Goal: Information Seeking & Learning: Learn about a topic

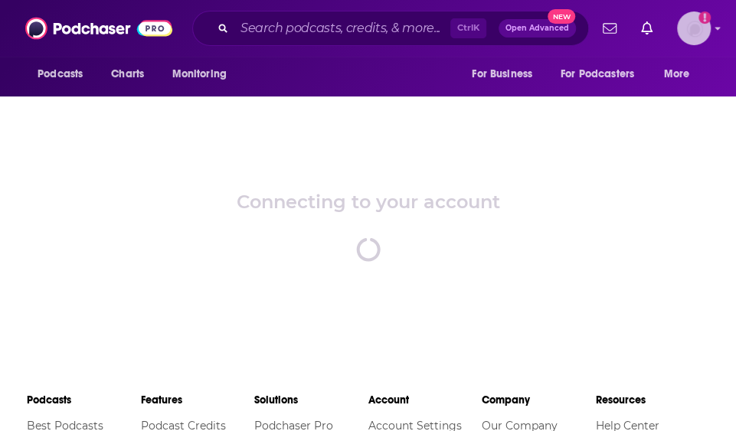
click at [717, 23] on div "Show profile menu" at bounding box center [718, 30] width 6 height 18
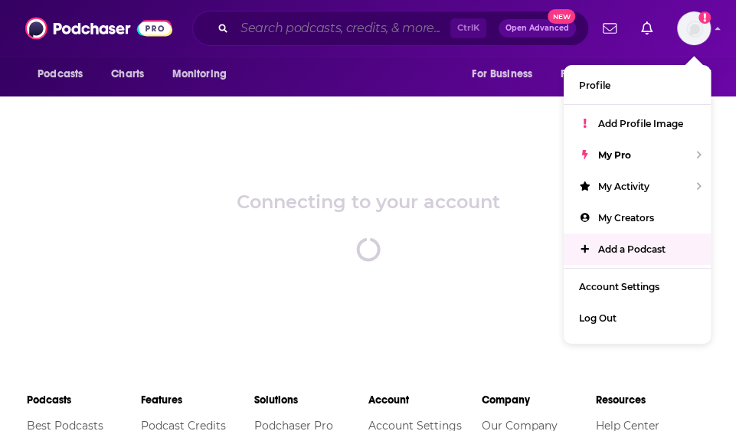
click at [311, 31] on input "Search podcasts, credits, & more..." at bounding box center [342, 28] width 216 height 25
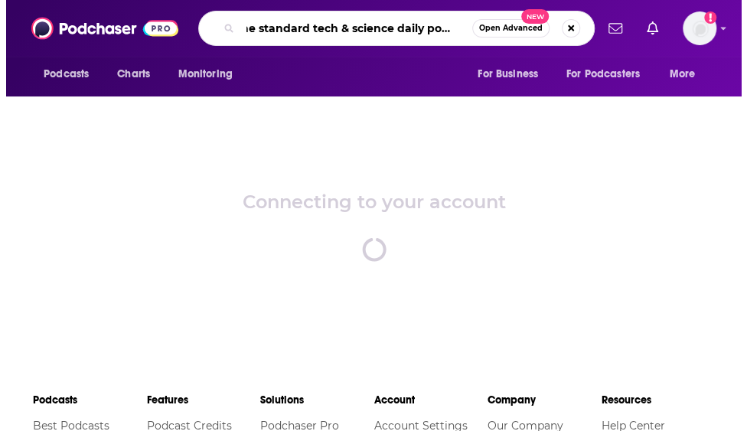
scroll to position [0, 15]
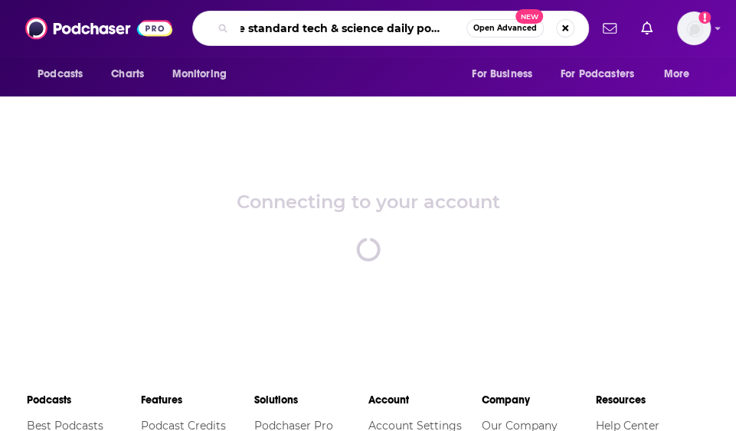
type input "the standard tech & science daily podcast"
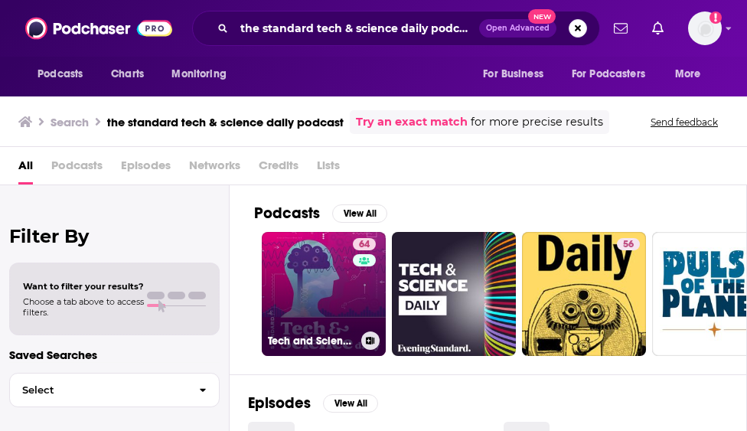
click at [322, 289] on link "64 Tech and Science Daily | The Standard" at bounding box center [324, 294] width 124 height 124
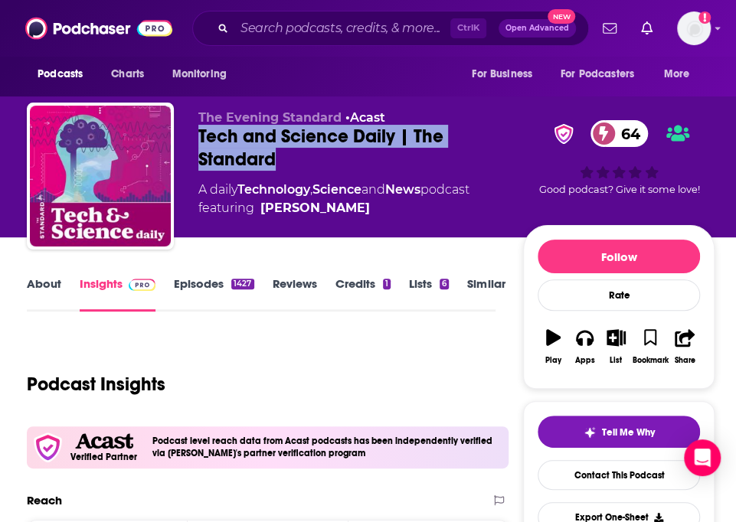
drag, startPoint x: 302, startPoint y: 157, endPoint x: 193, endPoint y: 137, distance: 110.6
click at [193, 137] on div "The Evening Standard • Acast Tech and Science Daily | The Standard 64 A daily T…" at bounding box center [371, 179] width 688 height 153
copy h2 "Tech and Science Daily | The Standard"
